Goal: Task Accomplishment & Management: Use online tool/utility

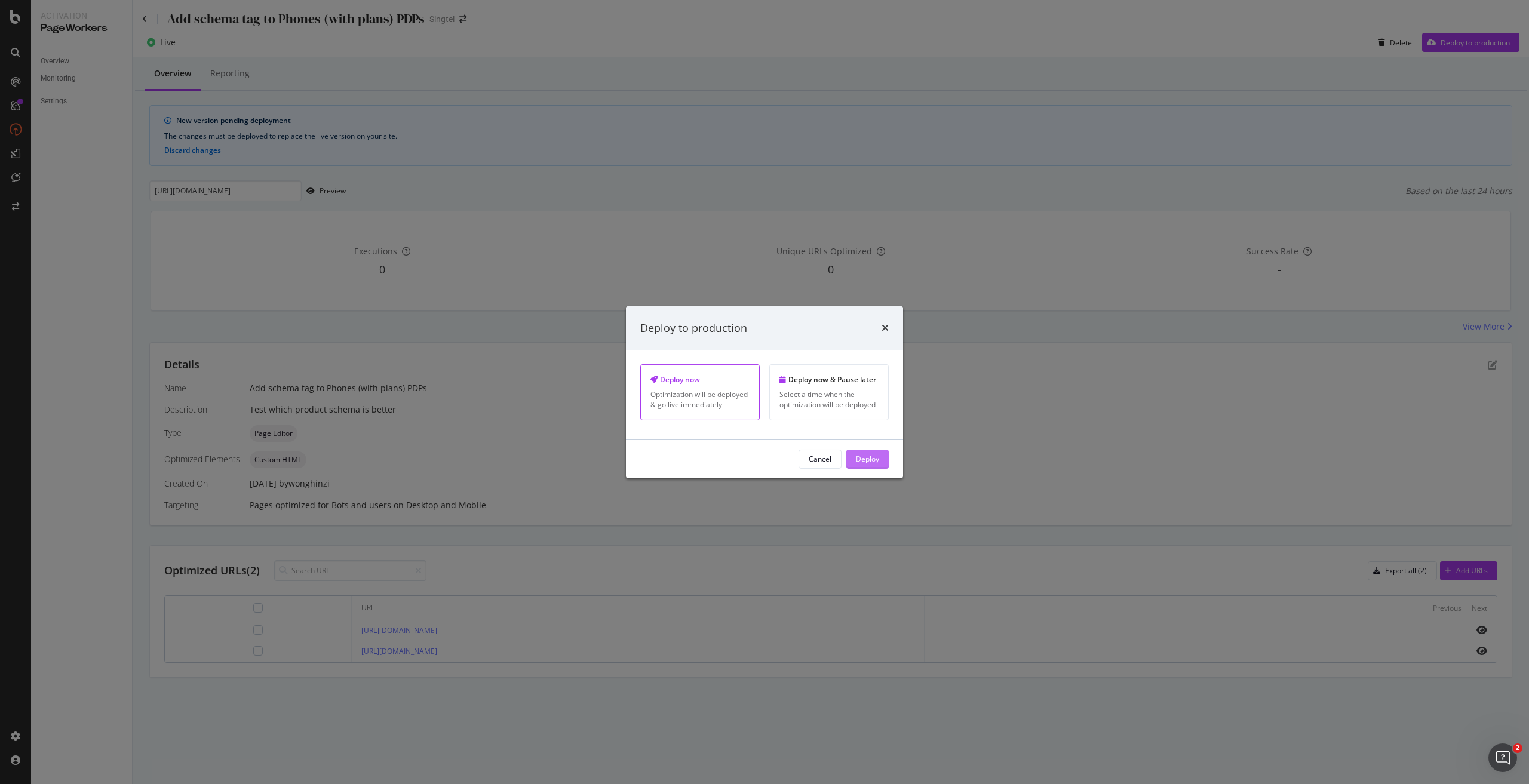
click at [869, 461] on div "Deploy" at bounding box center [867, 459] width 23 height 10
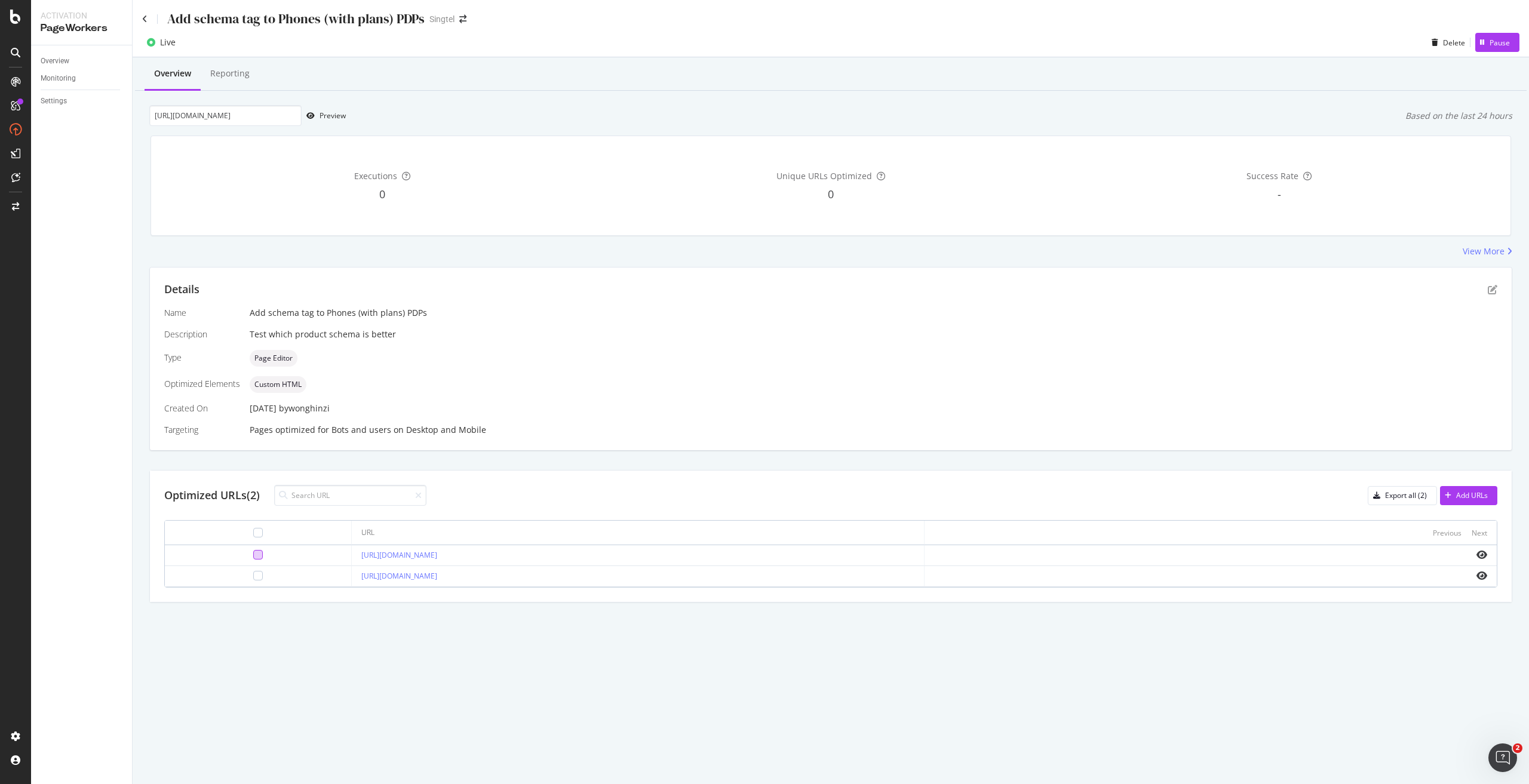
click at [253, 552] on div at bounding box center [258, 555] width 10 height 10
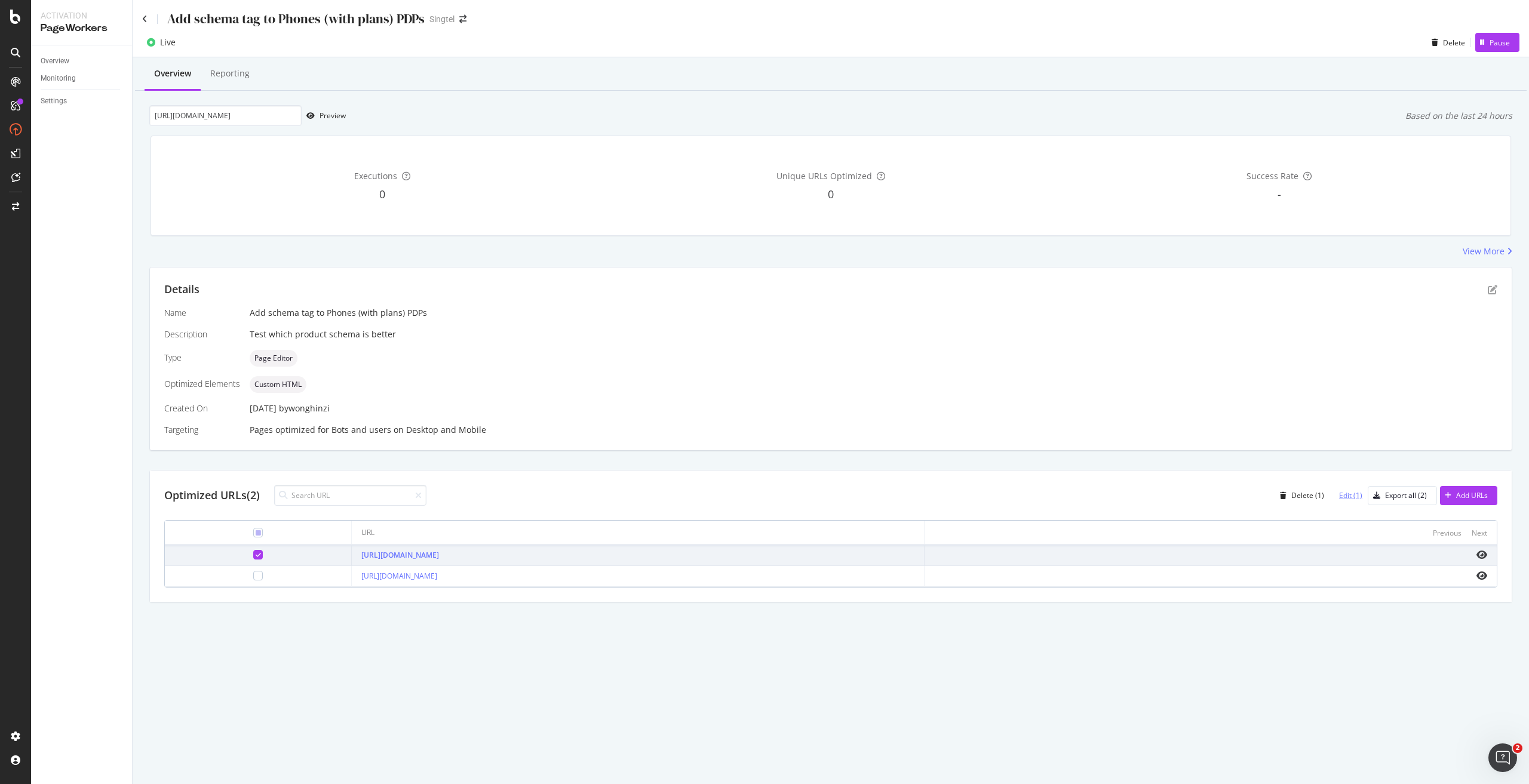
click at [1350, 498] on div "Edit (1)" at bounding box center [1351, 495] width 23 height 10
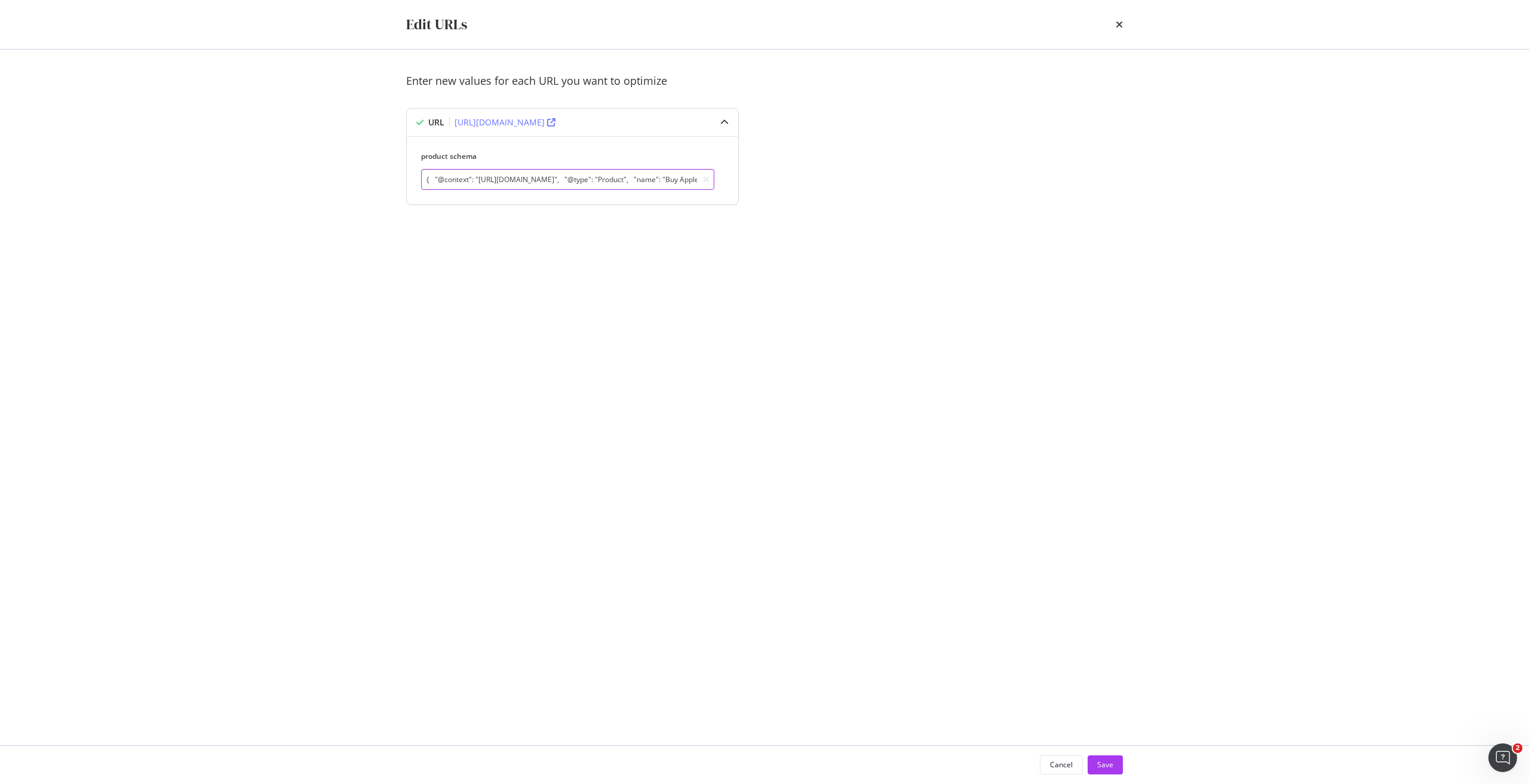
click at [594, 177] on input "{ "@context": "https://schema.org", "@type": "Product", "name": "Buy Apple iPho…" at bounding box center [567, 179] width 293 height 21
paste input ""@context": "https://schema.org", "@type": "Product", "name": "Buy Apple iPhone…"
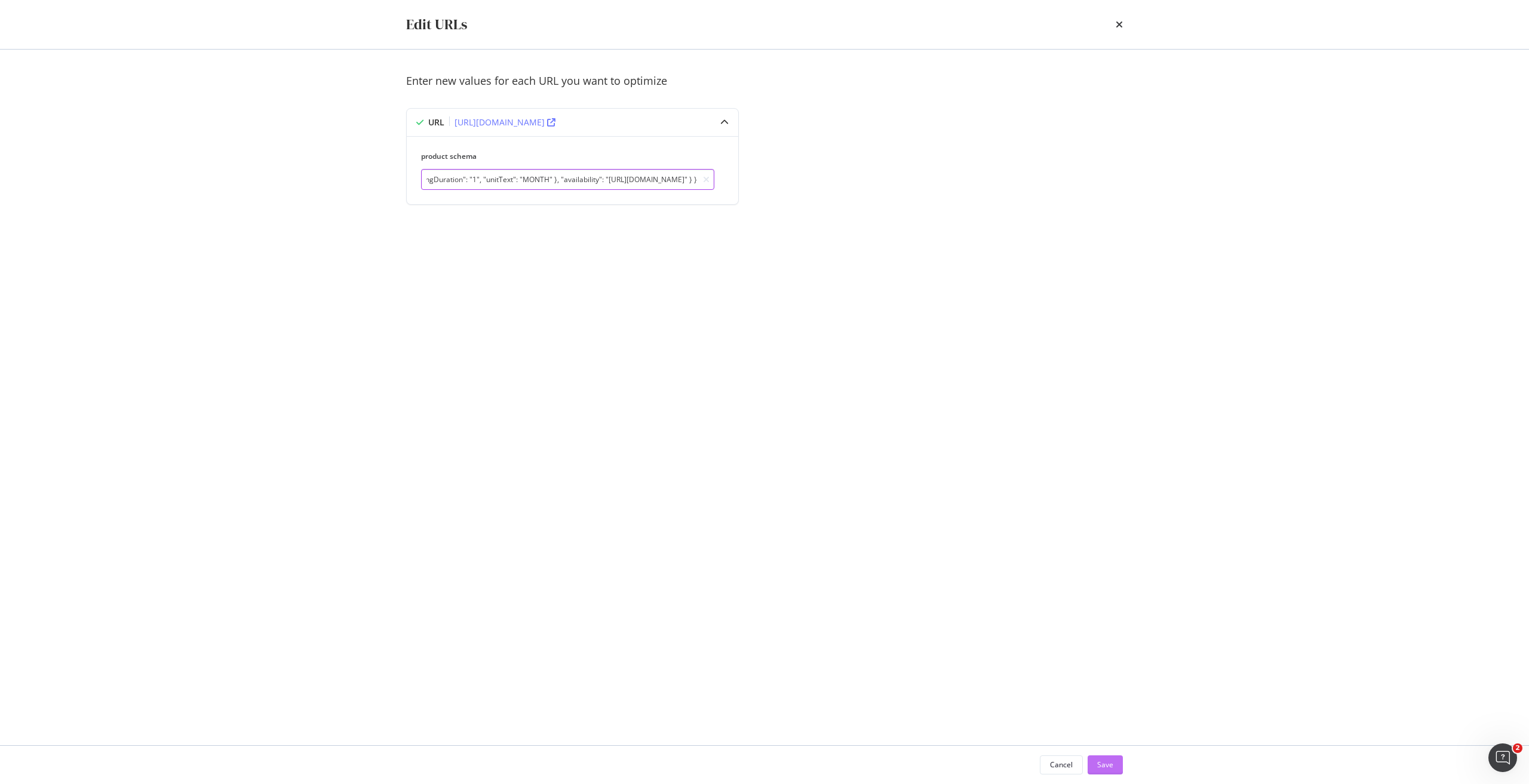
type input "{ "@context": "https://schema.org", "@type": "Product", "name": "Buy Apple iPho…"
click at [1108, 764] on div "Save" at bounding box center [1105, 764] width 17 height 10
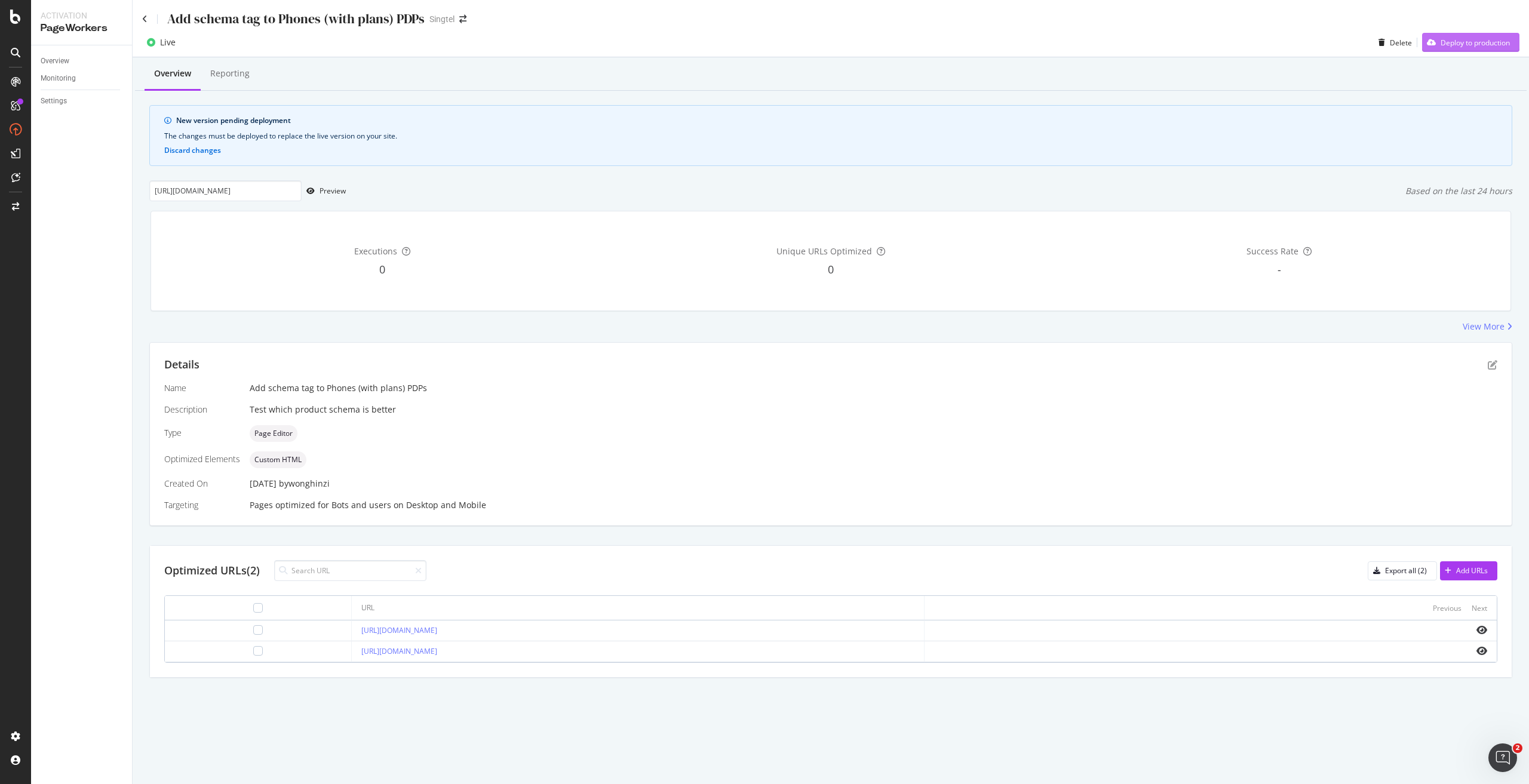
click at [1459, 42] on div "Deploy to production" at bounding box center [1475, 43] width 69 height 10
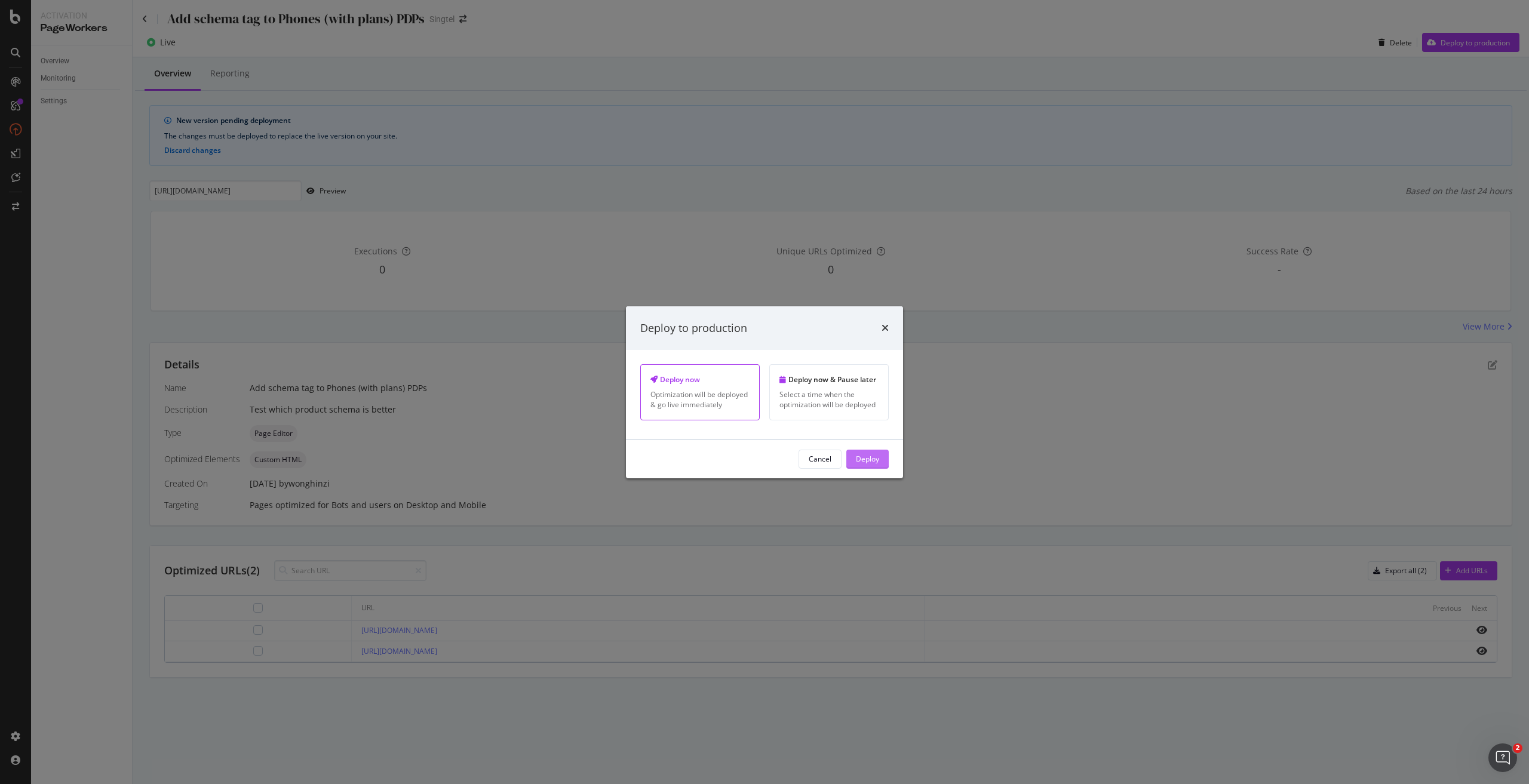
click at [886, 459] on button "Deploy" at bounding box center [867, 459] width 42 height 19
